Goal: Check status

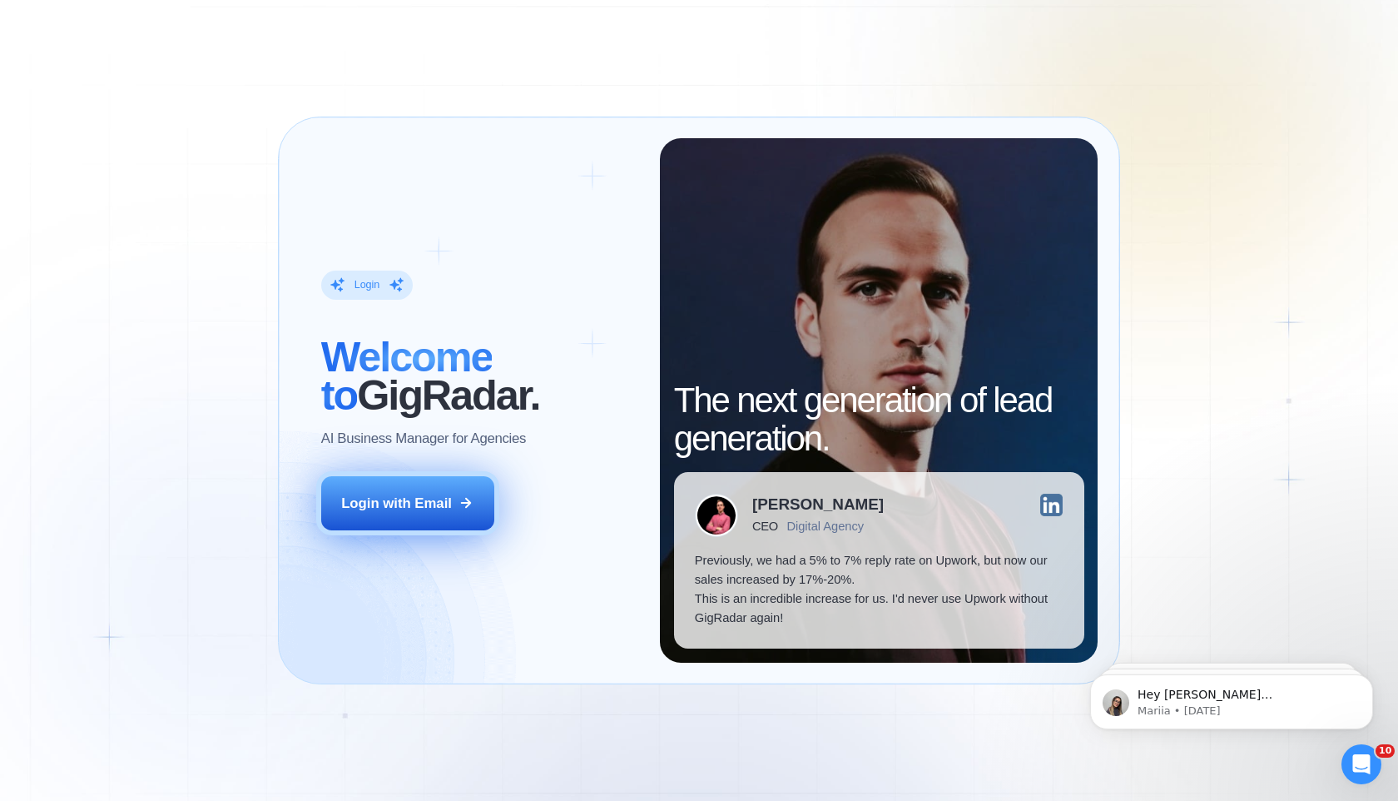
click at [416, 518] on button "Login with Email" at bounding box center [407, 503] width 173 height 54
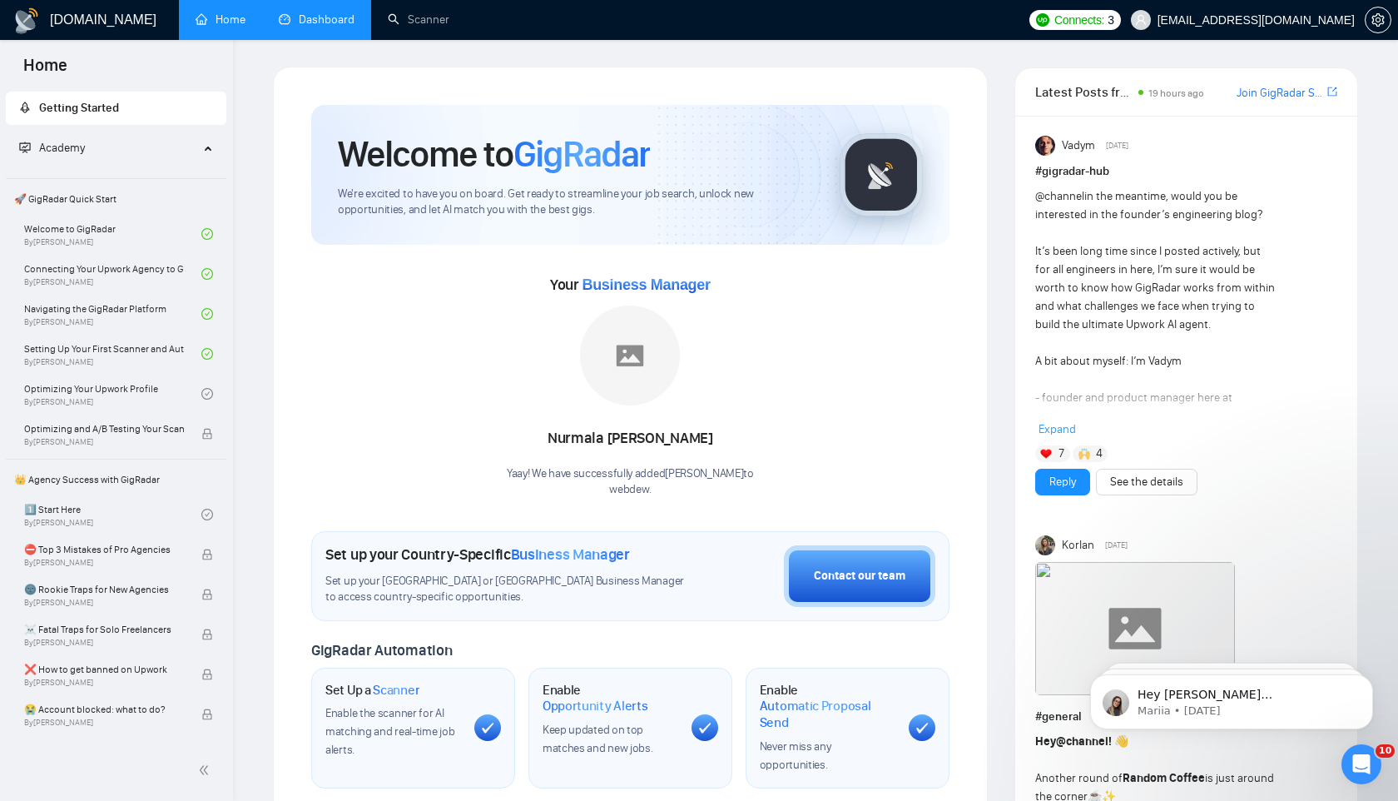
click at [312, 27] on link "Dashboard" at bounding box center [317, 19] width 76 height 14
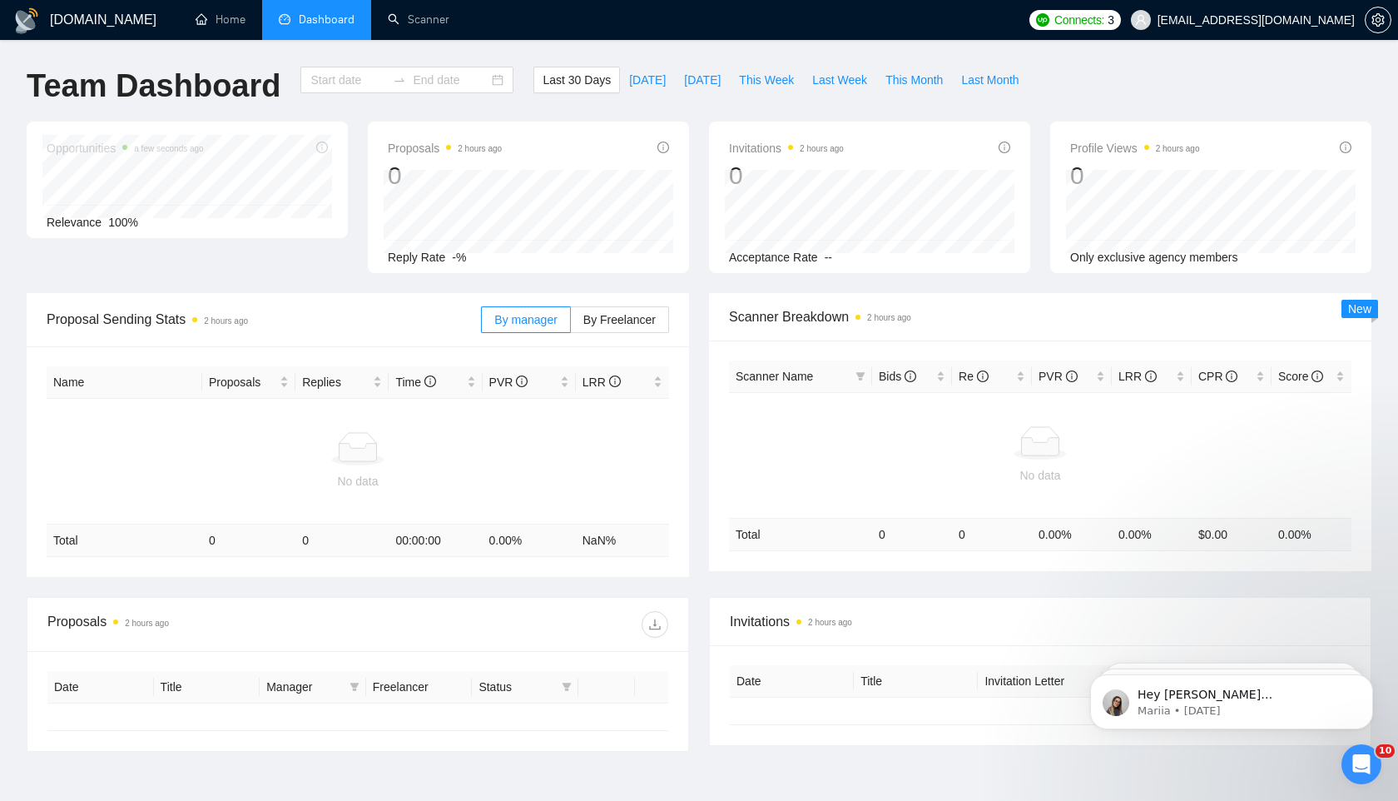
type input "2025-09-07"
type input "2025-10-07"
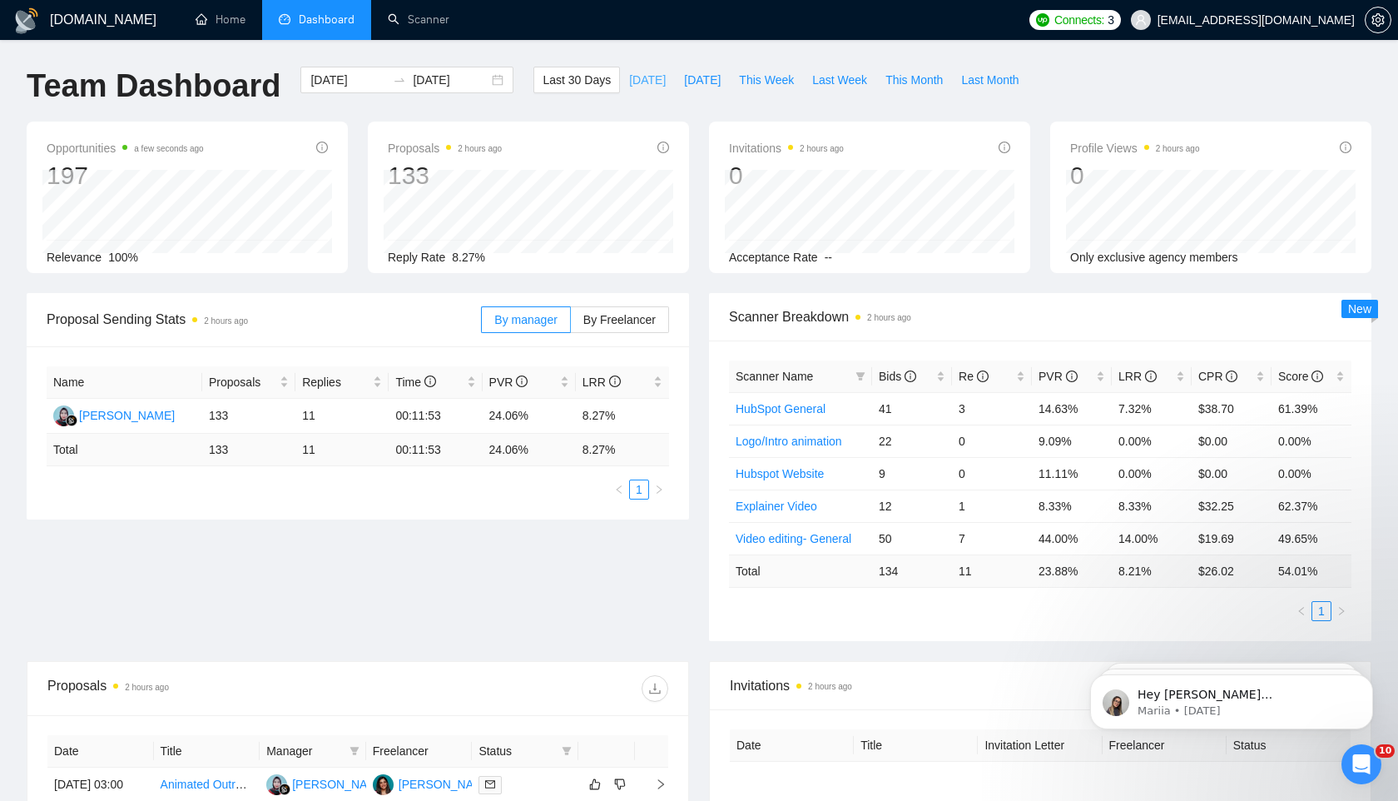
click at [636, 75] on span "Today" at bounding box center [647, 80] width 37 height 18
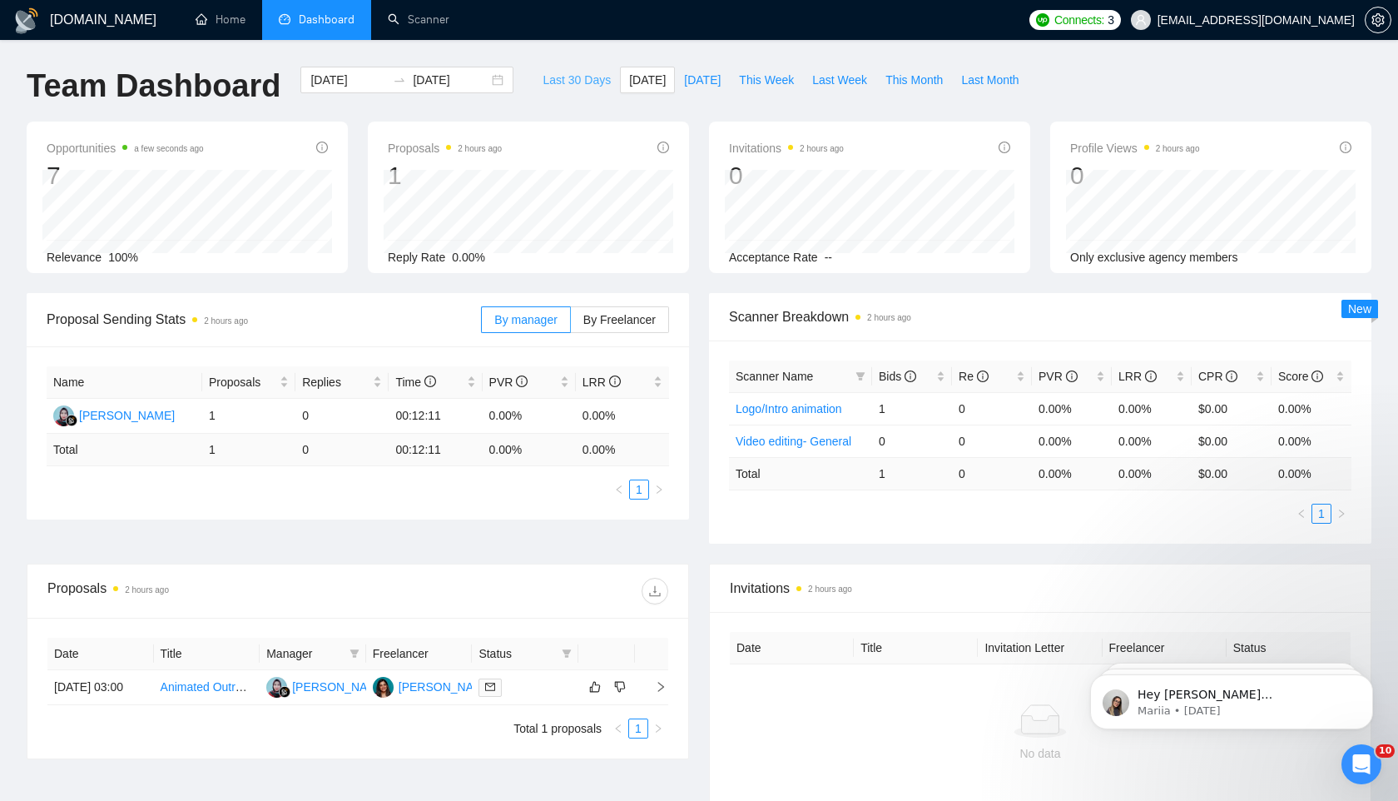
click at [554, 73] on span "Last 30 Days" at bounding box center [577, 80] width 68 height 18
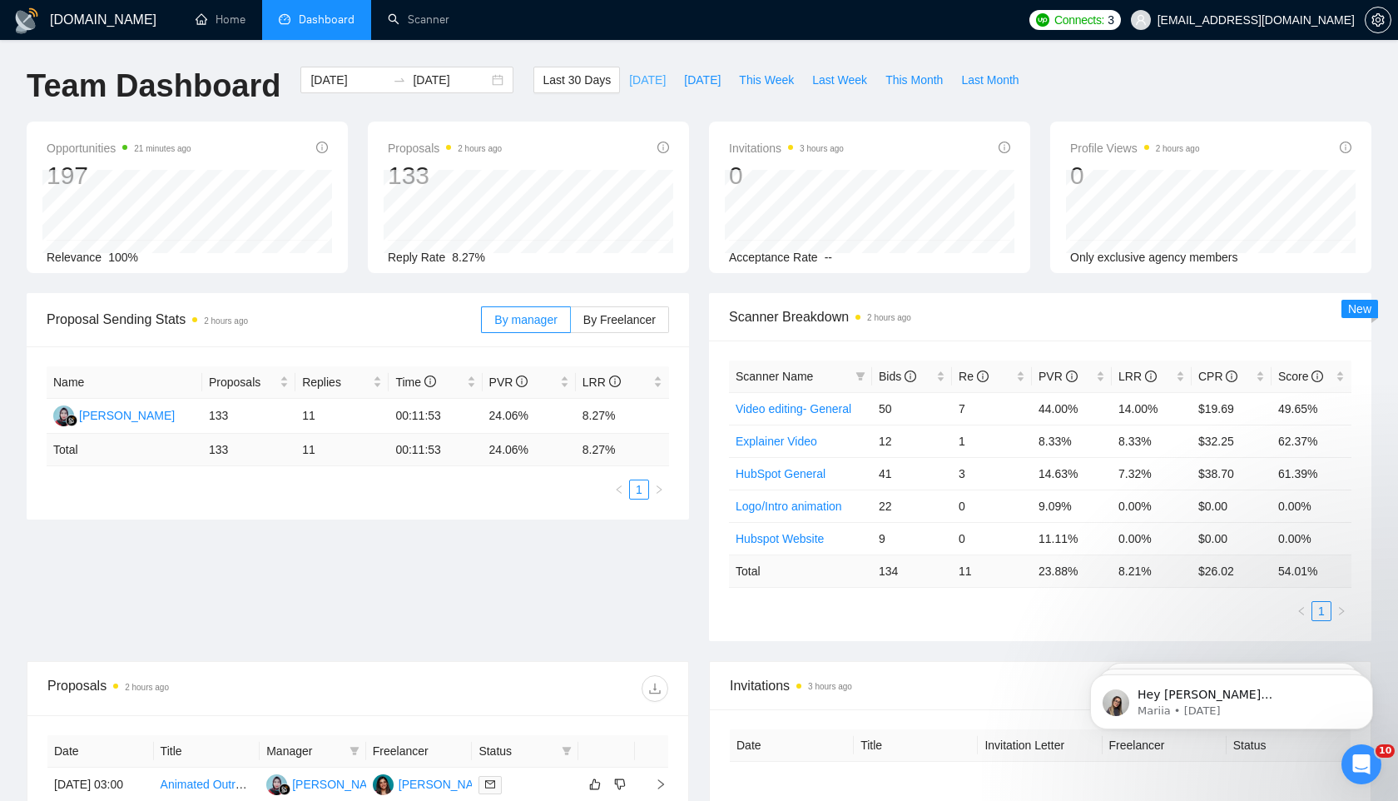
click at [646, 71] on span "Today" at bounding box center [647, 80] width 37 height 18
type input "2025-10-07"
